Goal: Check status: Check status

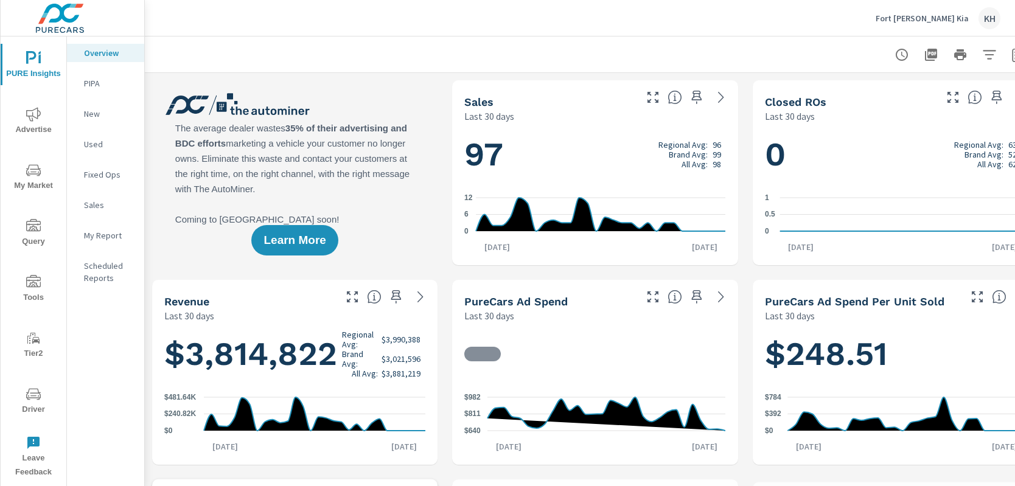
scroll to position [1, 0]
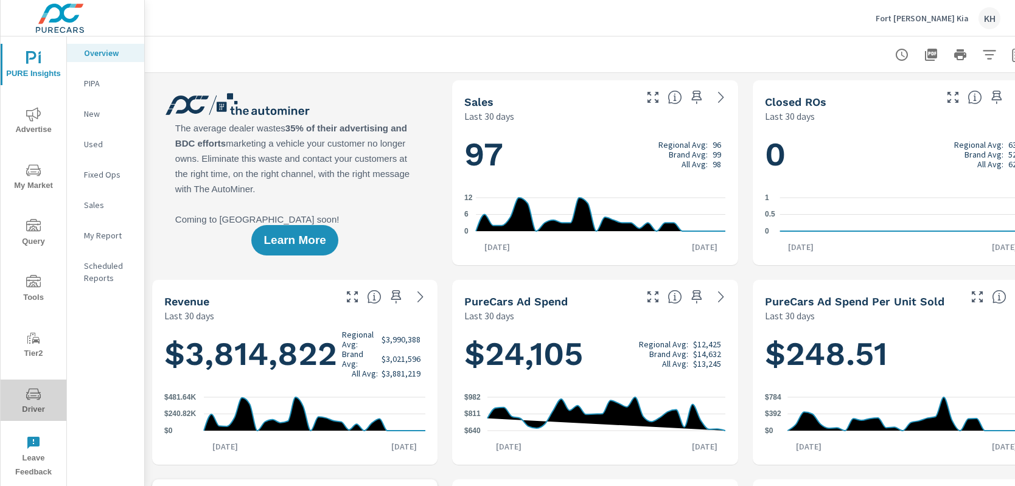
click at [37, 398] on icon "nav menu" at bounding box center [33, 394] width 15 height 15
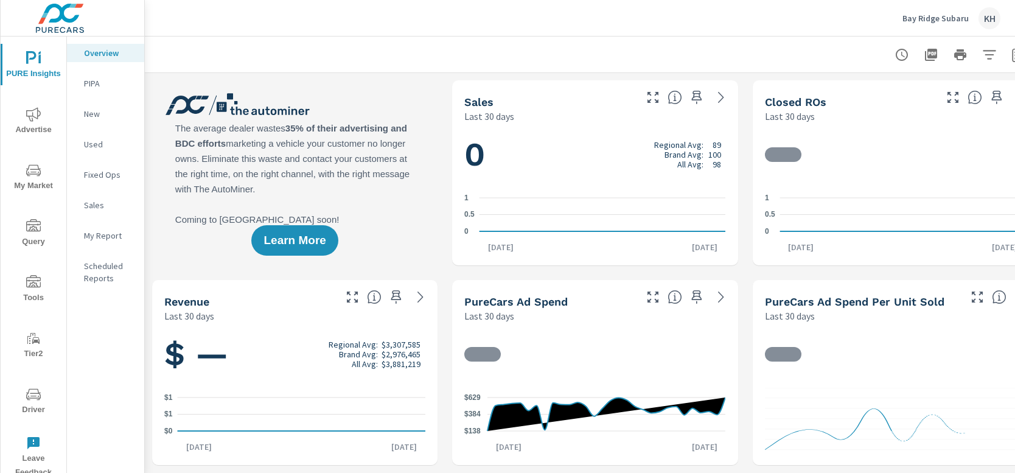
click at [31, 388] on icon "nav menu" at bounding box center [33, 394] width 15 height 15
